Goal: Navigation & Orientation: Find specific page/section

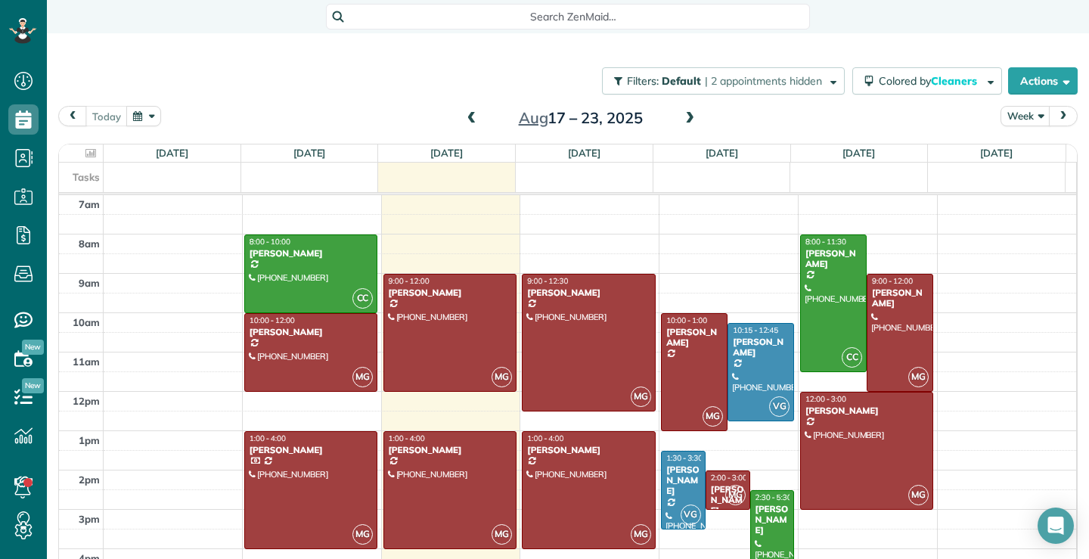
scroll to position [7, 7]
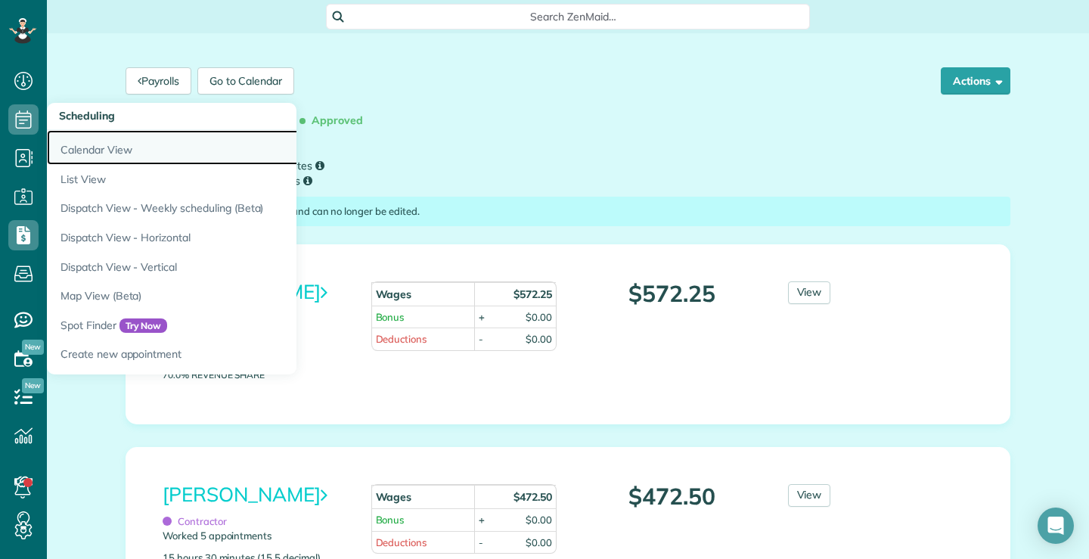
click at [100, 148] on link "Calendar View" at bounding box center [236, 147] width 378 height 35
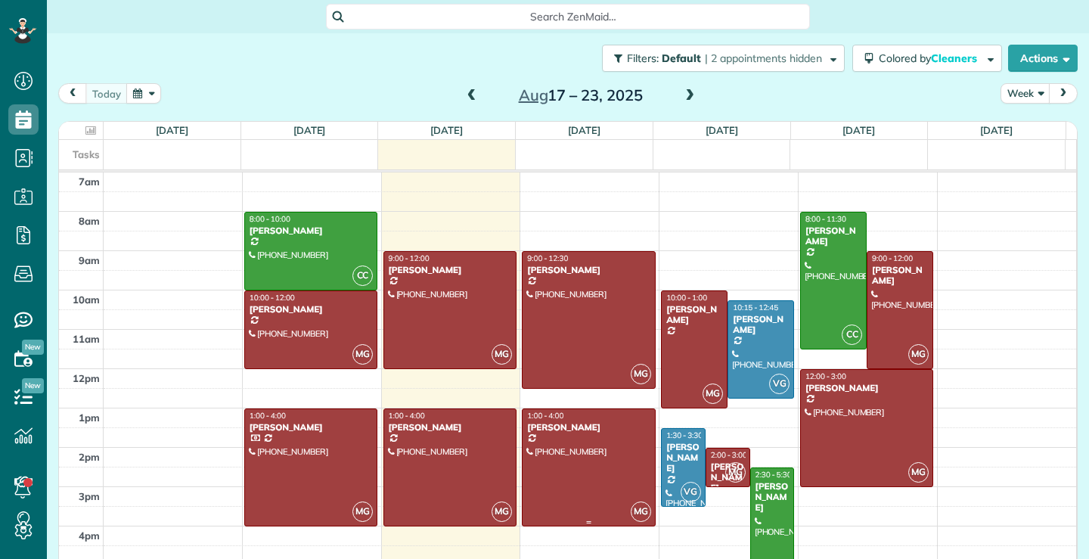
scroll to position [7, 7]
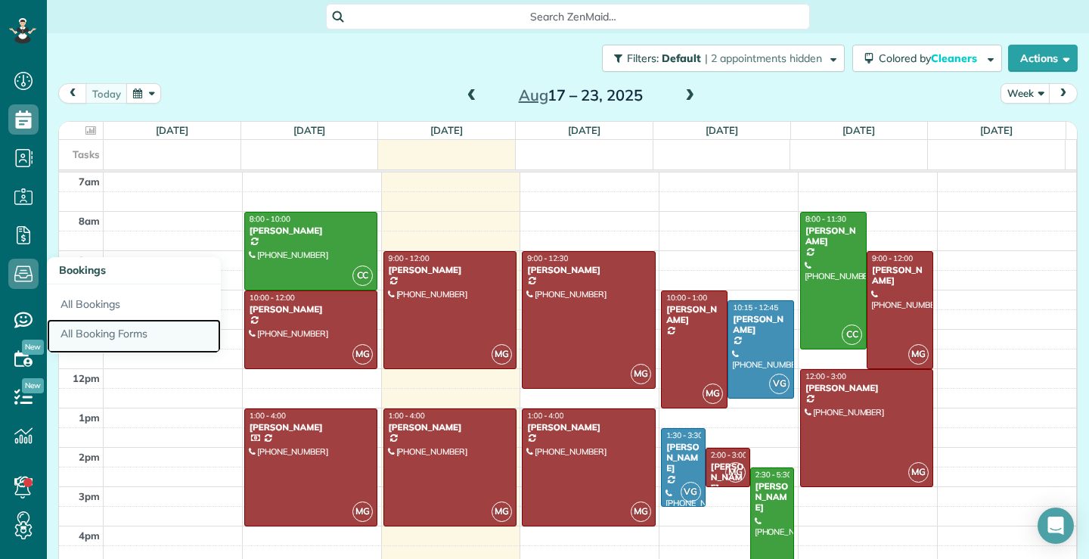
click at [104, 332] on link "All Booking Forms" at bounding box center [134, 336] width 174 height 35
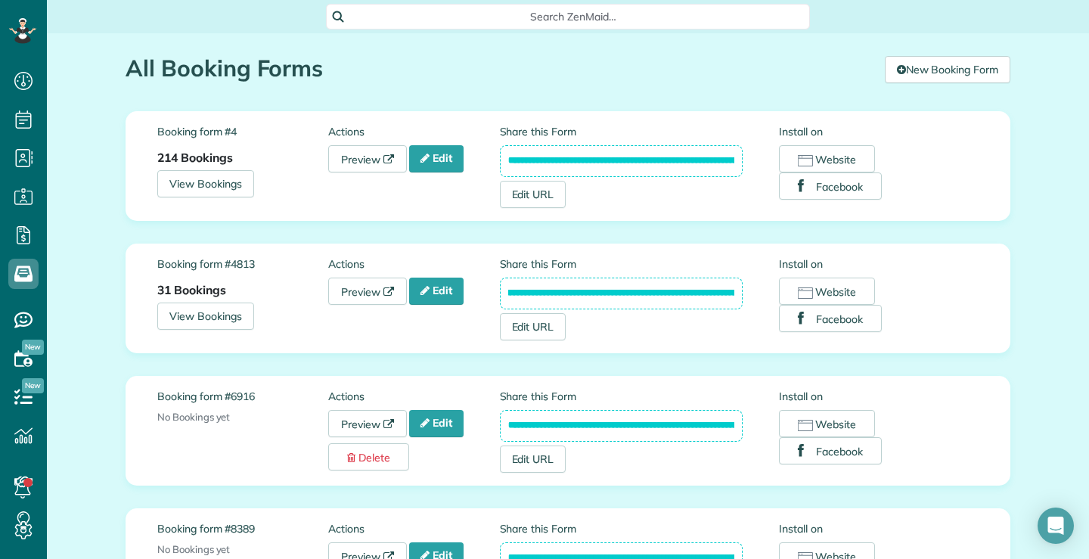
scroll to position [0, 168]
drag, startPoint x: 500, startPoint y: 294, endPoint x: 741, endPoint y: 302, distance: 241.5
click at [741, 302] on div "**********" at bounding box center [640, 298] width 280 height 84
